Goal: Navigation & Orientation: Find specific page/section

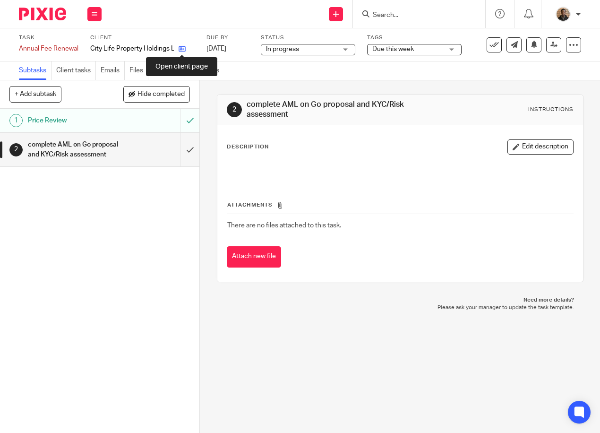
click at [183, 51] on icon at bounding box center [182, 48] width 7 height 7
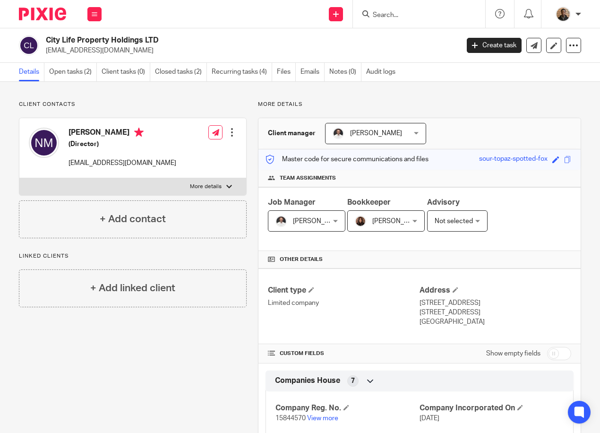
scroll to position [142, 0]
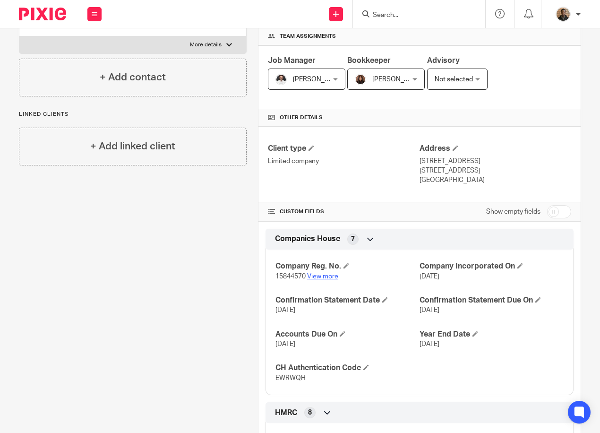
click at [323, 276] on link "View more" at bounding box center [322, 276] width 31 height 7
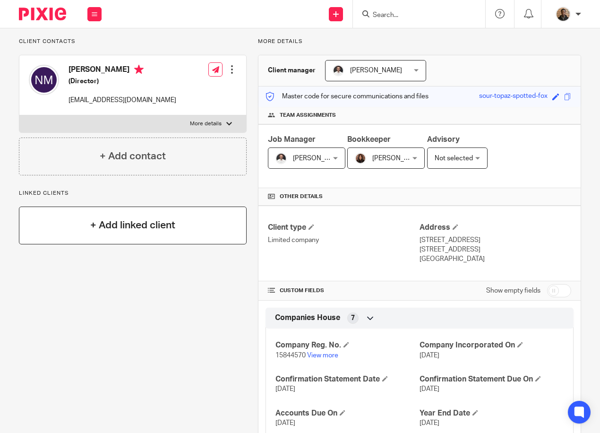
scroll to position [0, 0]
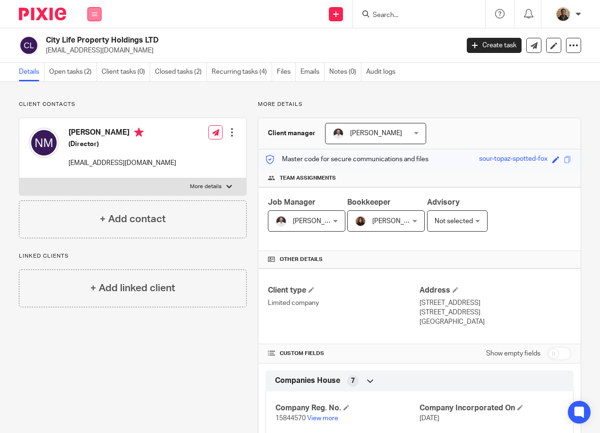
click at [99, 13] on button at bounding box center [94, 14] width 14 height 14
click at [89, 44] on link "Work" at bounding box center [89, 44] width 15 height 7
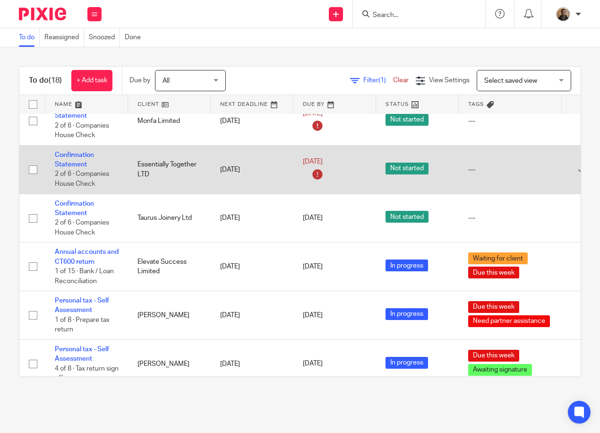
scroll to position [289, 0]
